Goal: Book appointment/travel/reservation

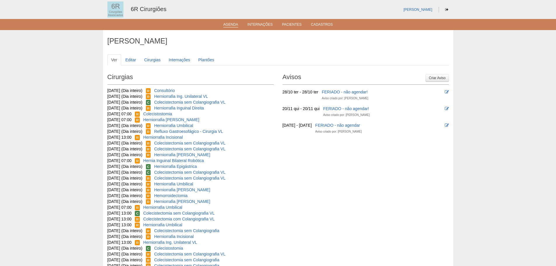
click at [221, 22] on li "Agenda" at bounding box center [230, 24] width 23 height 5
click at [226, 23] on link "Agenda" at bounding box center [230, 24] width 15 height 5
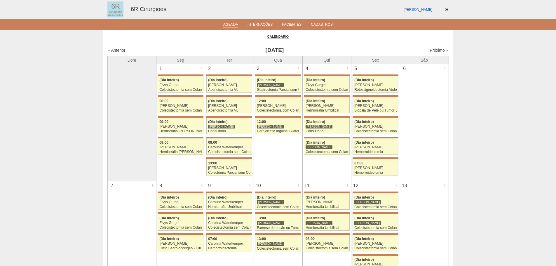
click at [433, 48] on link "Próximo »" at bounding box center [438, 50] width 18 height 5
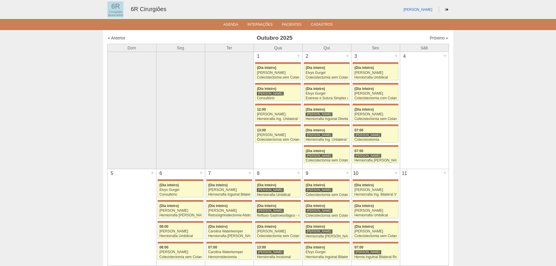
click at [429, 35] on div "« Anterior Outubro 2025 Próximo »" at bounding box center [277, 38] width 341 height 9
click at [430, 38] on link "Próximo »" at bounding box center [438, 38] width 18 height 5
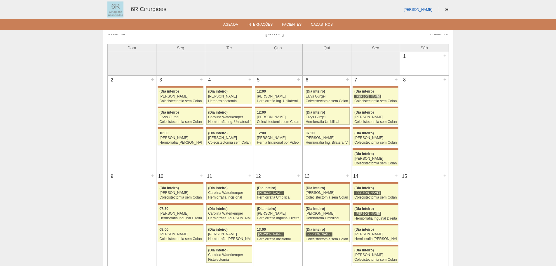
click at [438, 35] on link "Próximo »" at bounding box center [438, 33] width 18 height 5
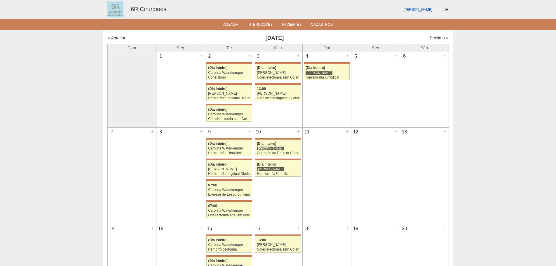
click at [438, 38] on link "Próximo »" at bounding box center [438, 38] width 18 height 5
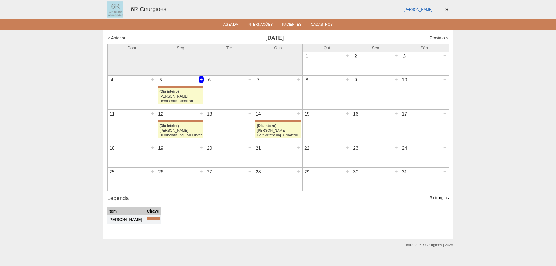
click at [200, 78] on div "+" at bounding box center [201, 80] width 5 height 8
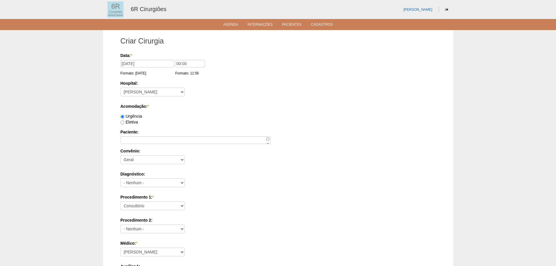
click at [128, 122] on label "Eletiva" at bounding box center [129, 122] width 18 height 5
click at [124, 122] on input "Eletiva" at bounding box center [122, 122] width 4 height 4
radio input "true"
click at [142, 133] on label "Paciente:" at bounding box center [277, 132] width 315 height 6
click at [142, 136] on input "Paciente:" at bounding box center [195, 140] width 150 height 8
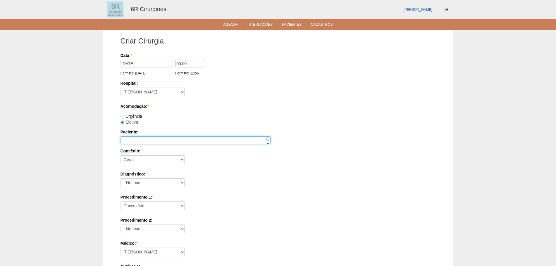
paste input "[PERSON_NAME]"
type input "[PERSON_NAME]"
click at [158, 203] on select "Consultório Abscesso Hepático - Drenagem Abscesso perianal Amputação Abdômino P…" at bounding box center [152, 205] width 64 height 9
select select "66551"
click at [120, 201] on select "Consultório Abscesso Hepático - Drenagem Abscesso perianal Amputação Abdômino P…" at bounding box center [152, 205] width 64 height 9
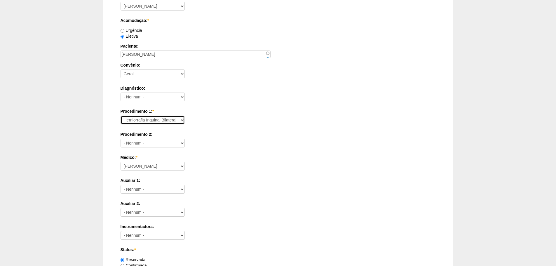
scroll to position [88, 0]
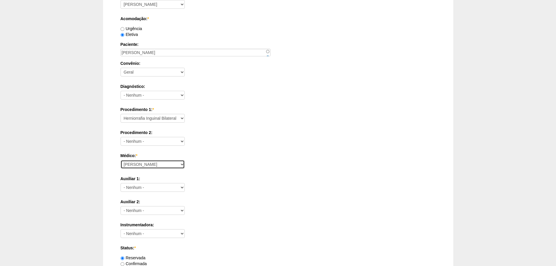
click at [151, 162] on select "Aline Zanon Bariatricas Bruno Bulisani Bruno Oliveira Carolina Waterkemper Elvy…" at bounding box center [152, 164] width 64 height 9
select select "72"
click at [120, 160] on select "Aline Zanon Bariatricas Bruno Bulisani Bruno Oliveira Carolina Waterkemper Elvy…" at bounding box center [152, 164] width 64 height 9
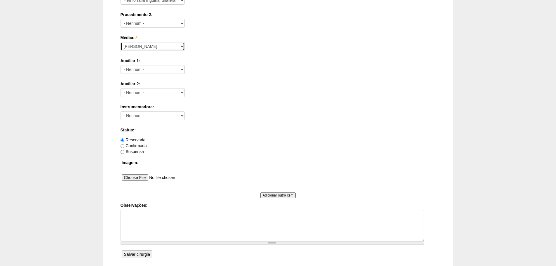
scroll to position [255, 0]
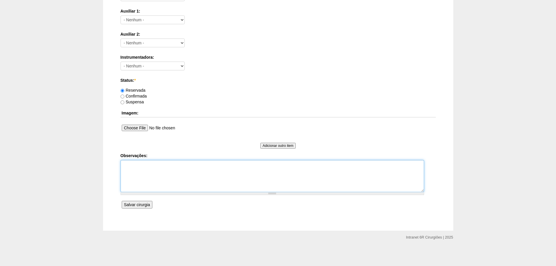
click at [198, 172] on textarea "Observações:" at bounding box center [271, 176] width 303 height 32
paste textarea "1126295326"
type textarea "SINTOMATICO A ESQUERDA ASA 2. CARDIO BAIXO RISCO 1126295326"
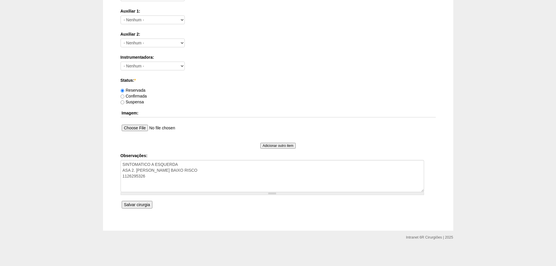
click at [145, 208] on input "Salvar cirurgia" at bounding box center [137, 205] width 31 height 8
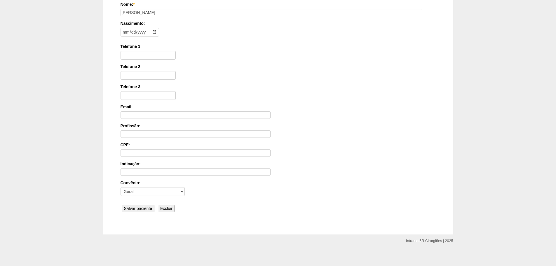
scroll to position [90, 0]
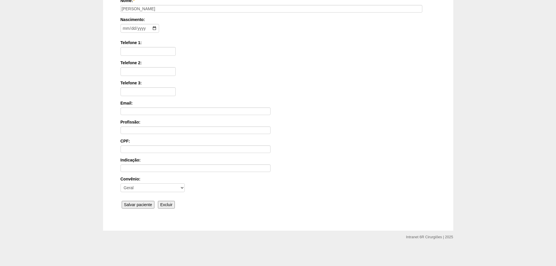
click at [138, 204] on input "Salvar paciente" at bounding box center [138, 205] width 33 height 8
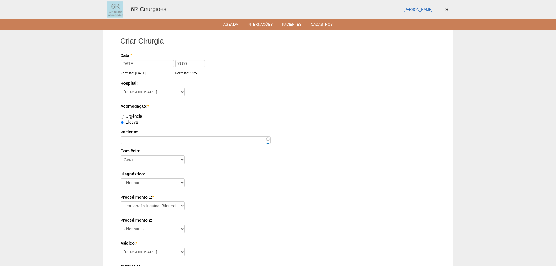
select select "66551"
select select "72"
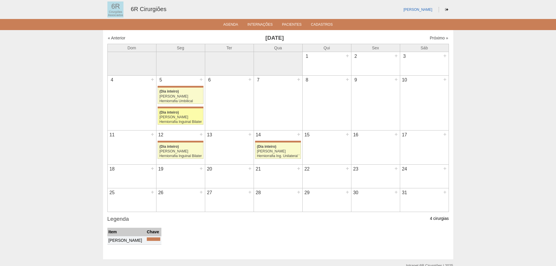
click at [181, 110] on link "71884 Bruno Bulisani (Dia inteiro) Iara Bessa Herniorrafia Inguinal Bilateral H…" at bounding box center [181, 116] width 46 height 16
